Goal: Browse casually

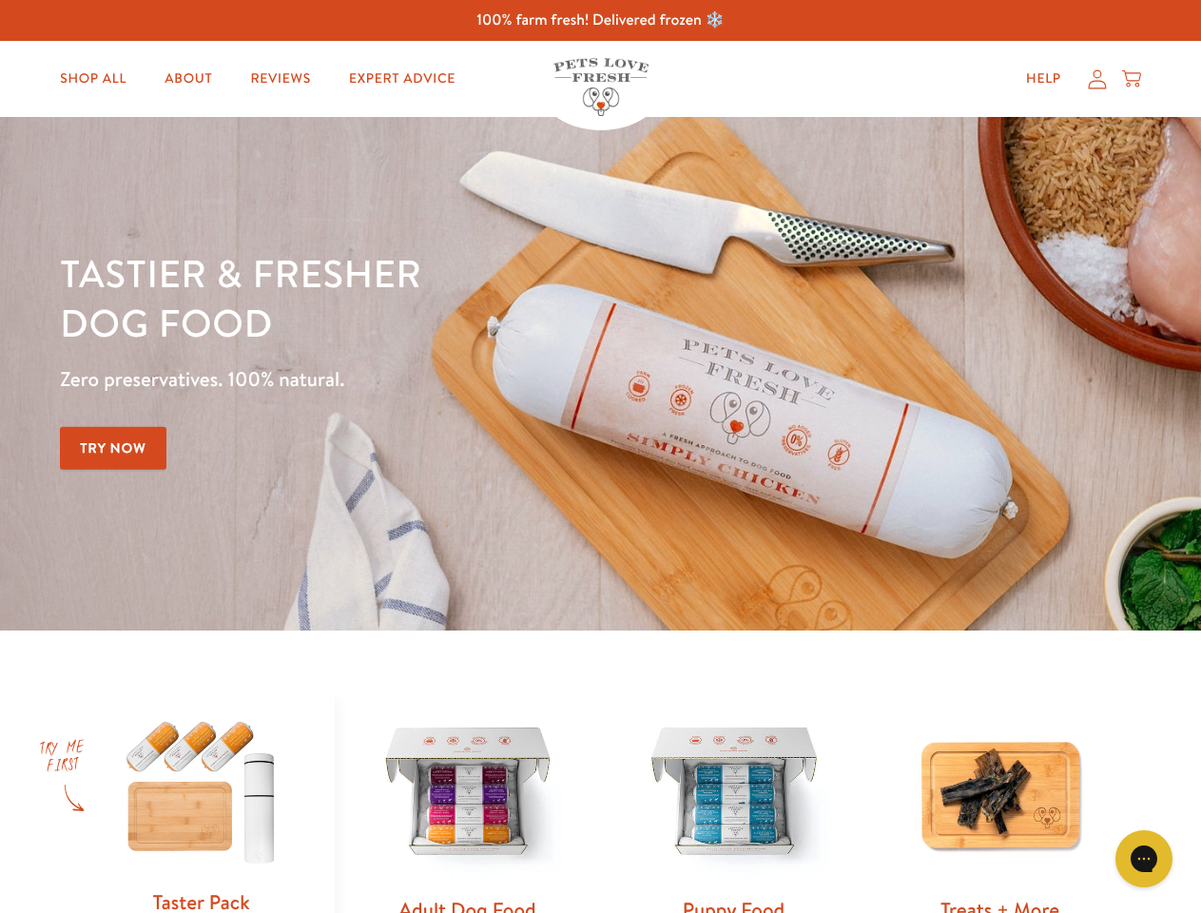
click at [600, 457] on div "Tastier & fresher dog food Zero preservatives. 100% natural. Try Now" at bounding box center [420, 373] width 721 height 251
click at [1144, 859] on icon "Gorgias live chat" at bounding box center [1144, 858] width 18 height 18
